Goal: Browse casually

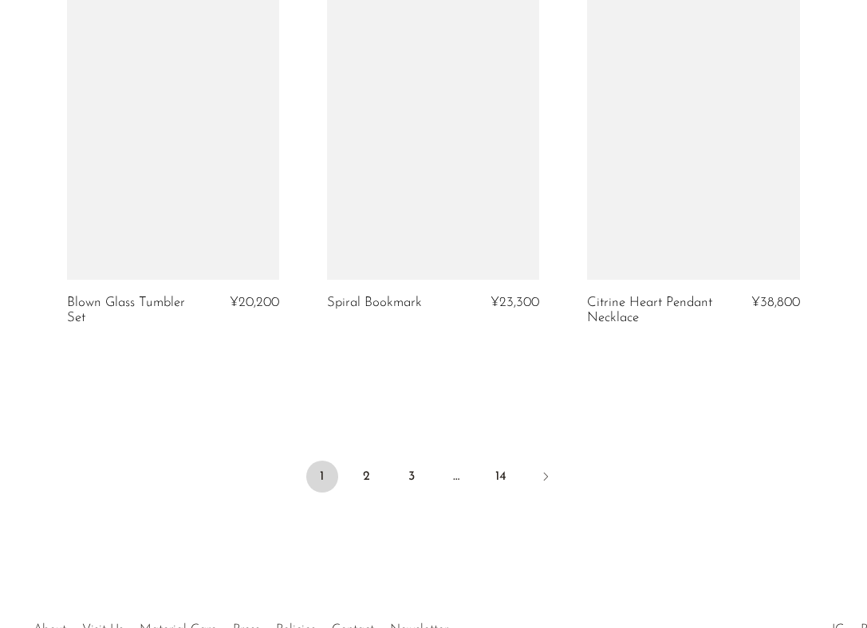
scroll to position [4491, 0]
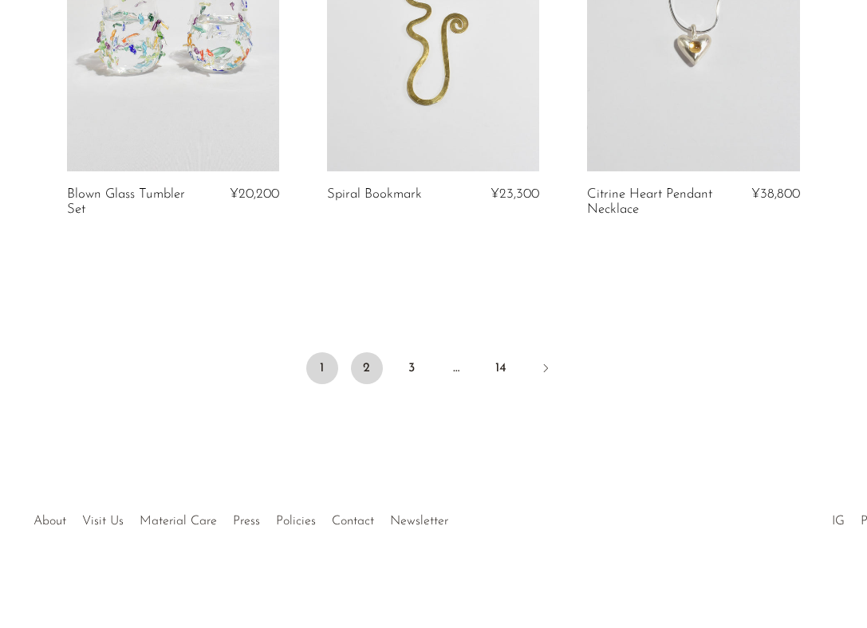
click at [370, 363] on link "2" at bounding box center [367, 368] width 32 height 32
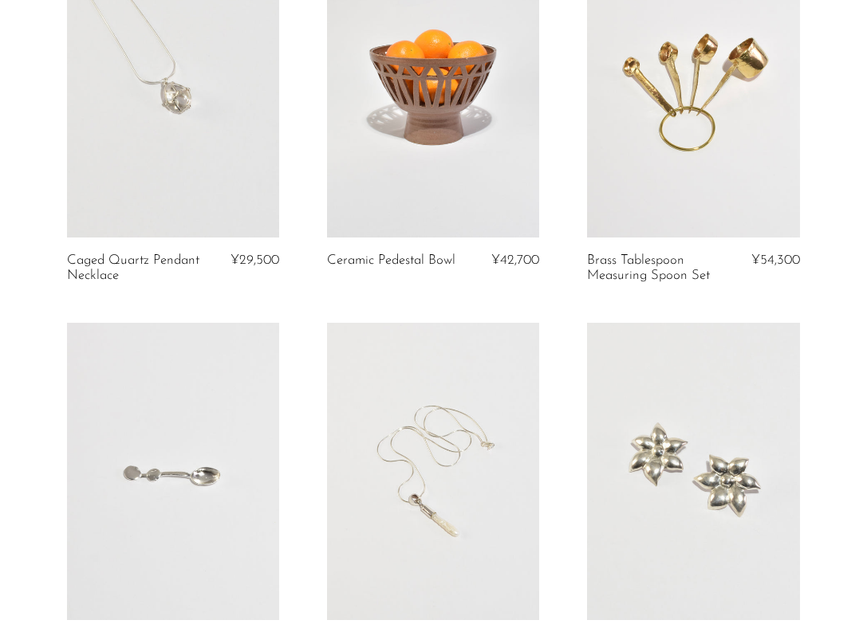
scroll to position [294, 0]
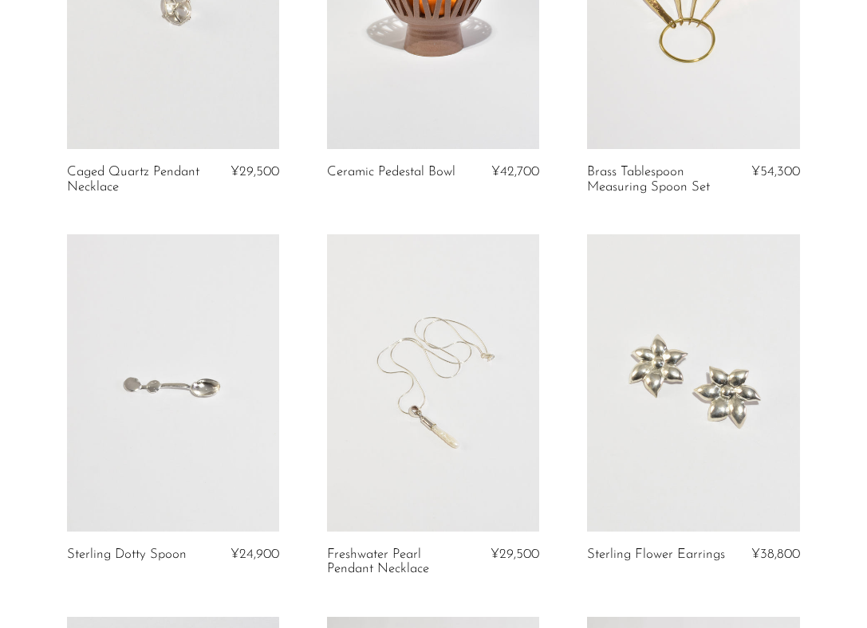
click at [386, 415] on link at bounding box center [433, 382] width 212 height 297
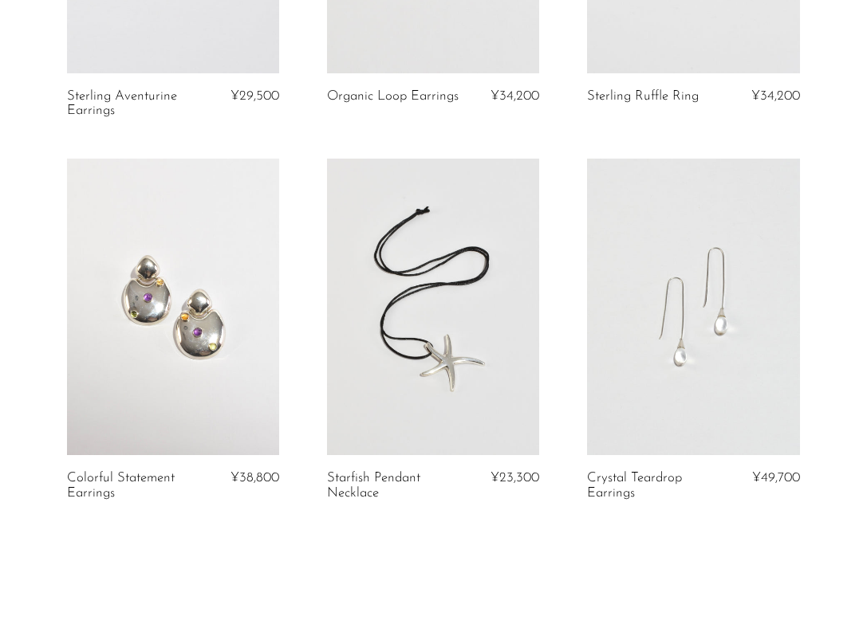
scroll to position [4337, 0]
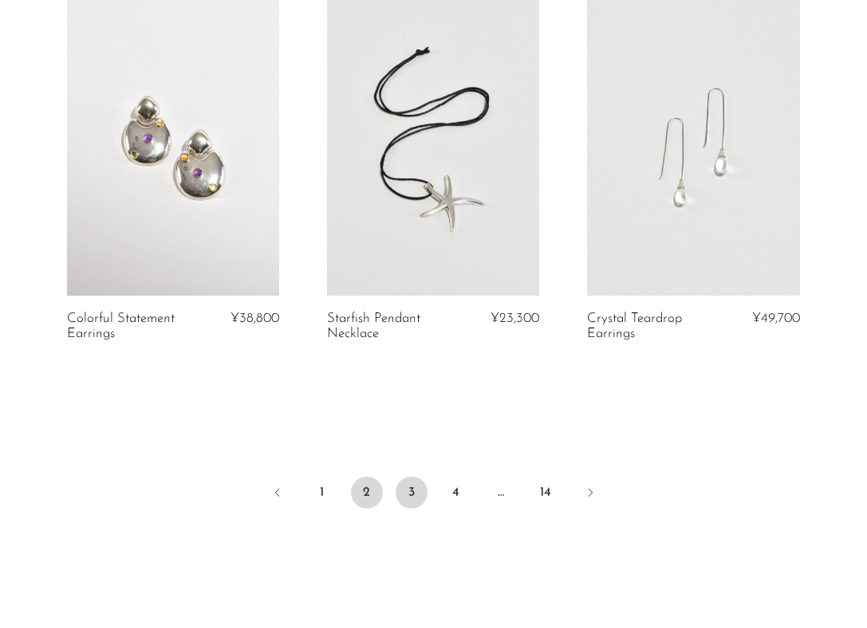
click at [417, 484] on link "3" at bounding box center [411, 493] width 32 height 32
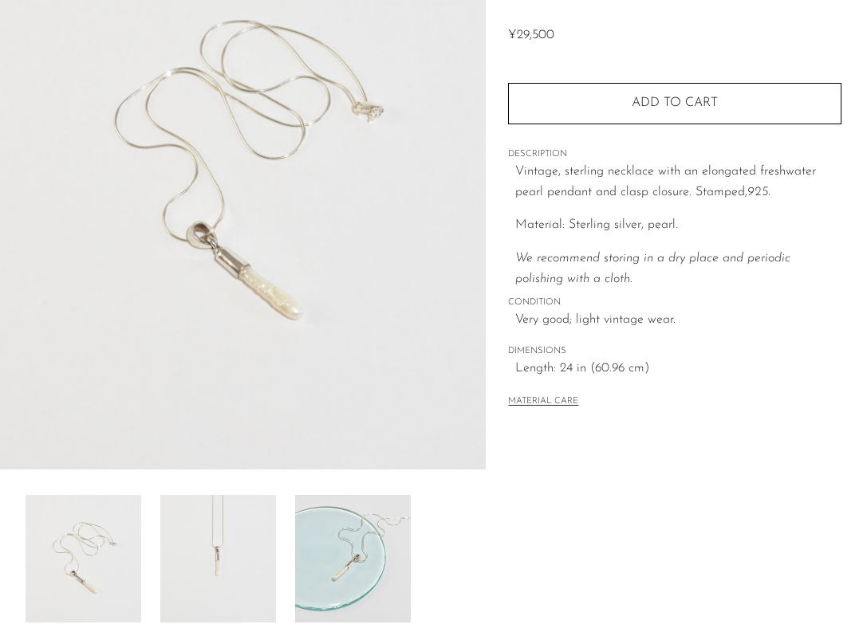
scroll to position [266, 0]
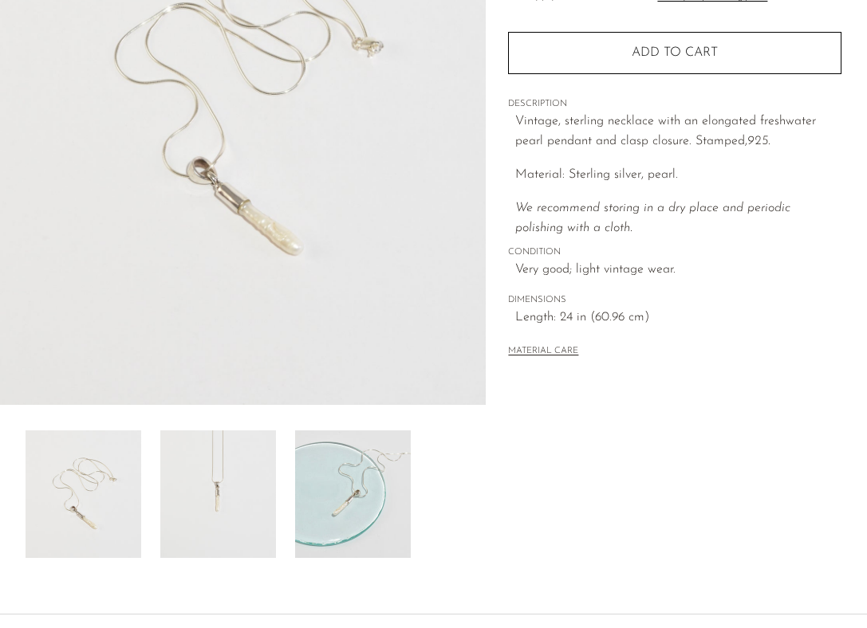
click at [269, 460] on img at bounding box center [218, 495] width 116 height 128
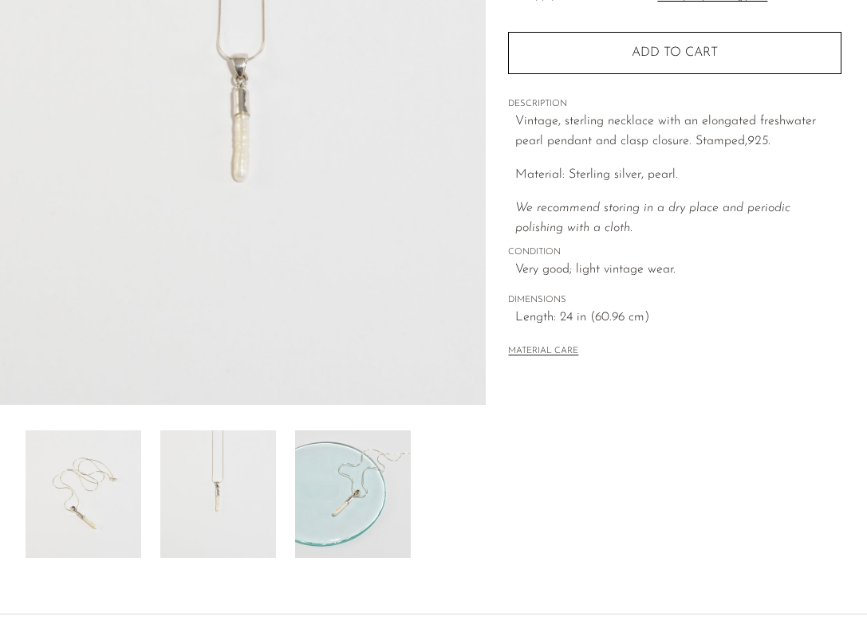
click at [353, 474] on img at bounding box center [353, 495] width 116 height 128
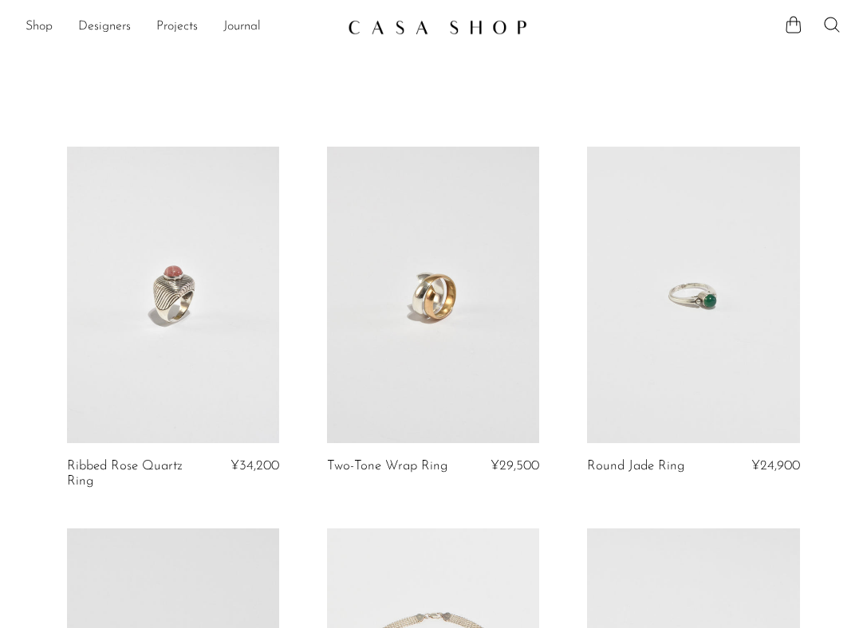
click at [391, 316] on link at bounding box center [433, 295] width 212 height 297
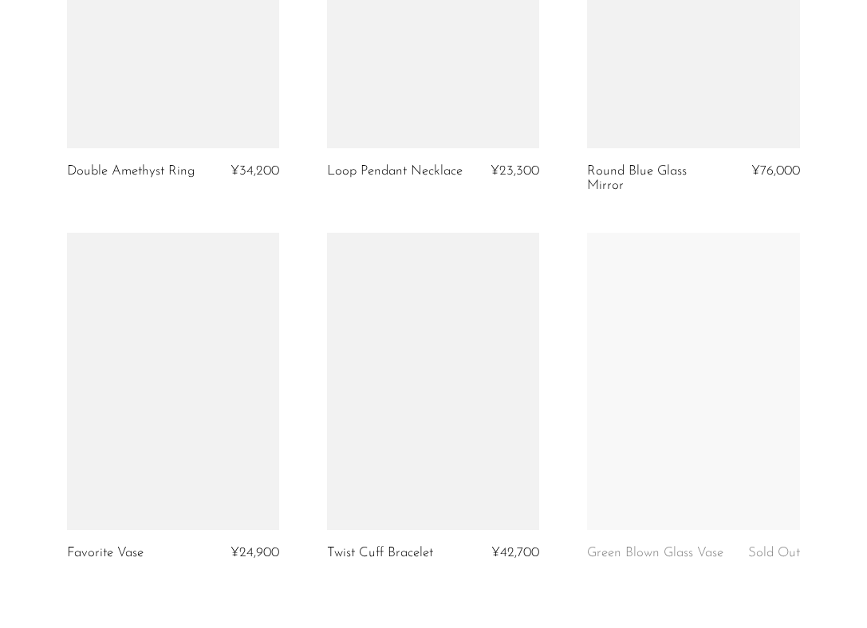
scroll to position [4260, 0]
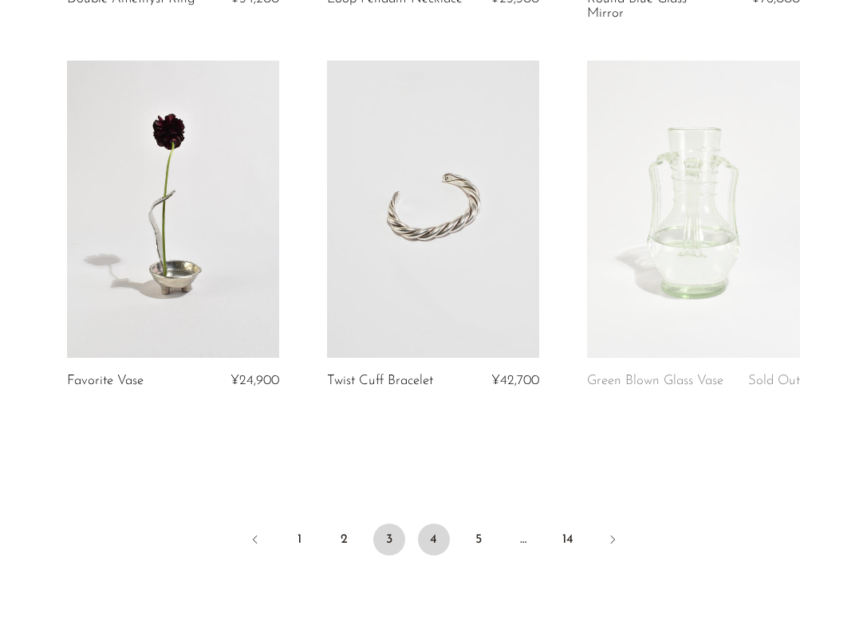
click at [434, 541] on link "4" at bounding box center [434, 540] width 32 height 32
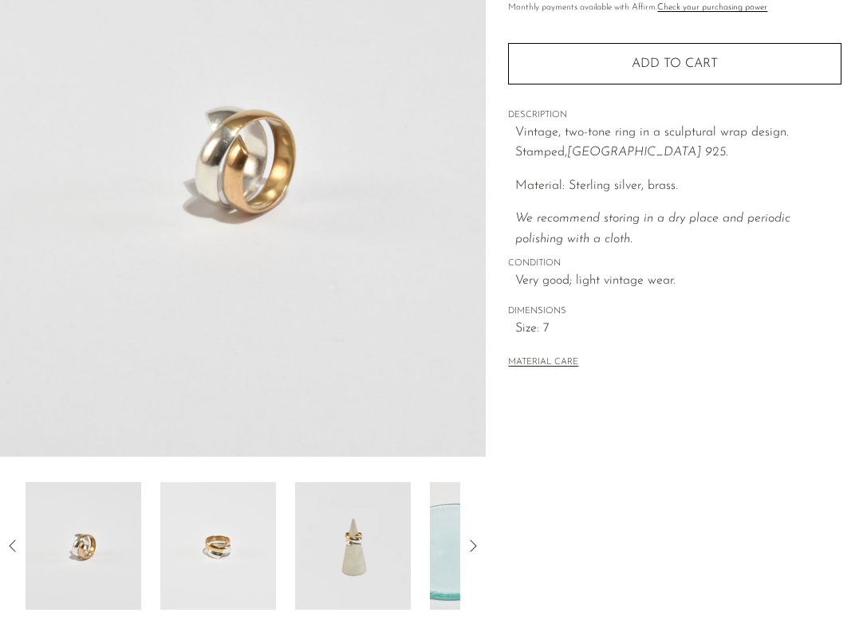
scroll to position [385, 0]
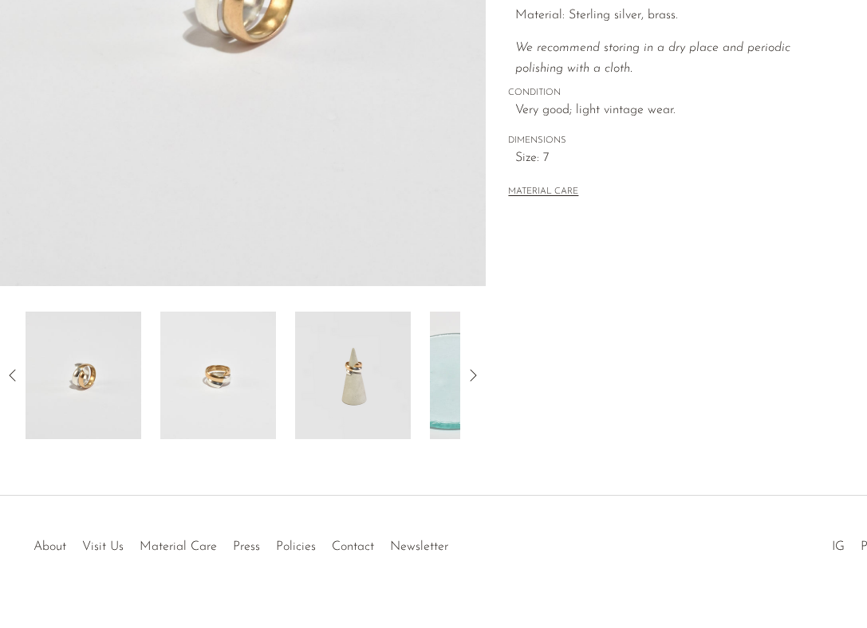
click at [250, 378] on img at bounding box center [218, 376] width 116 height 128
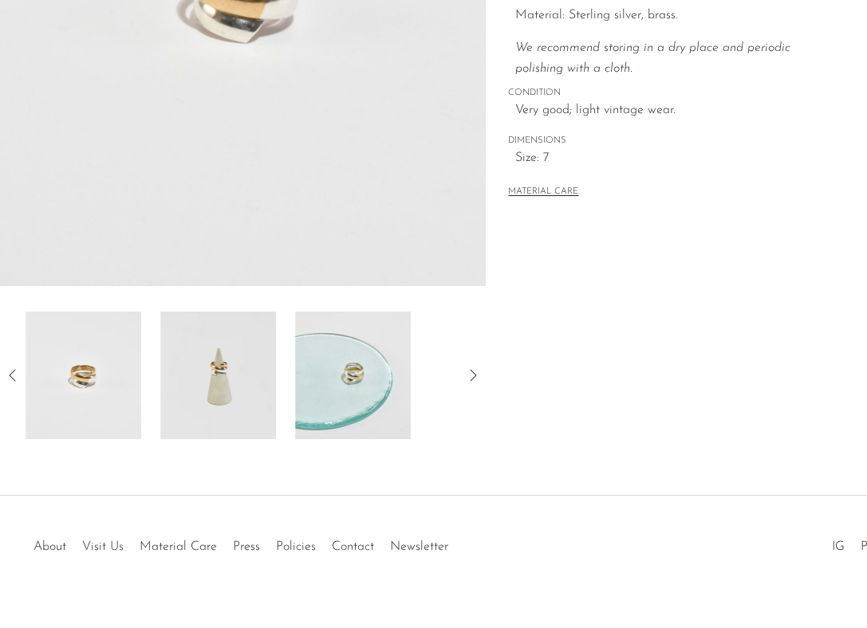
click at [250, 378] on img at bounding box center [218, 376] width 116 height 128
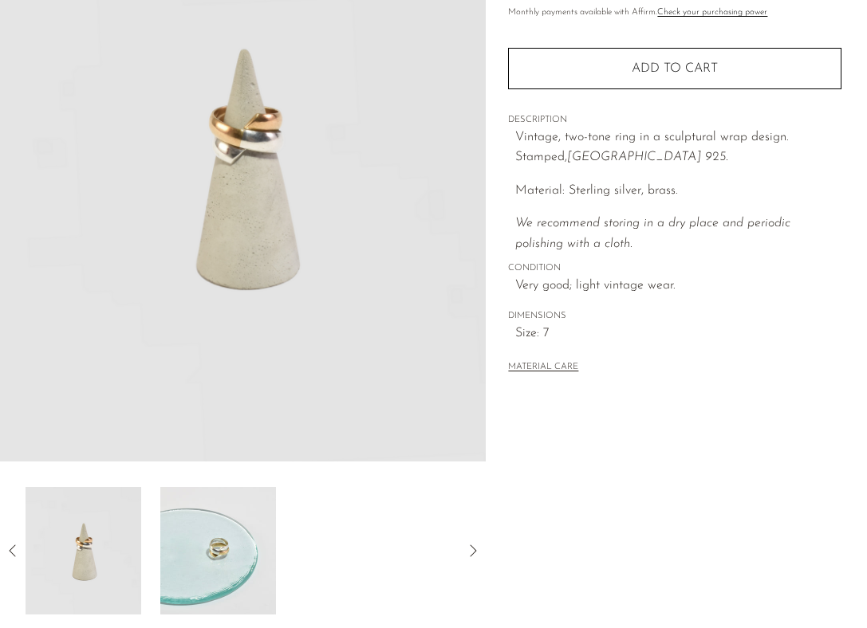
scroll to position [195, 0]
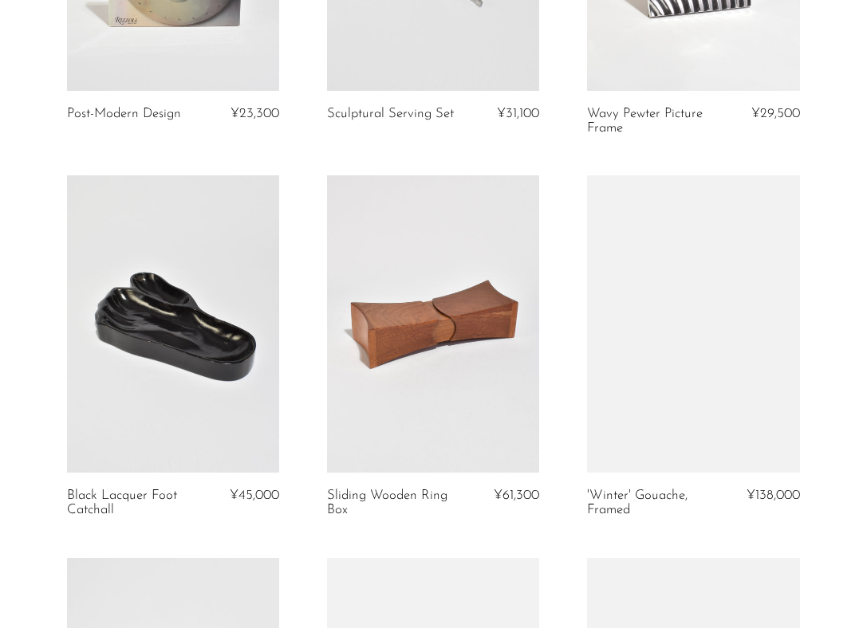
scroll to position [1596, 0]
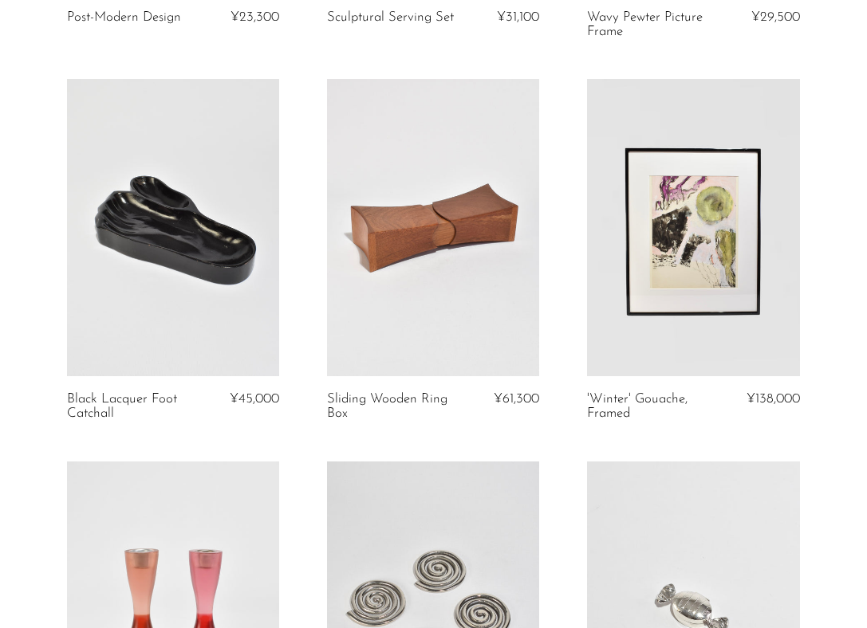
click at [359, 322] on link at bounding box center [433, 227] width 212 height 297
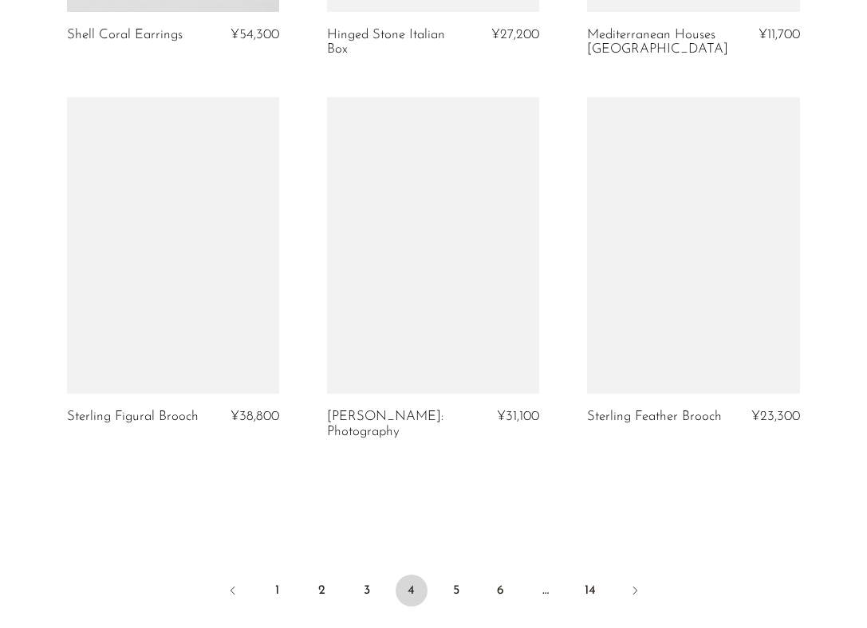
scroll to position [4266, 0]
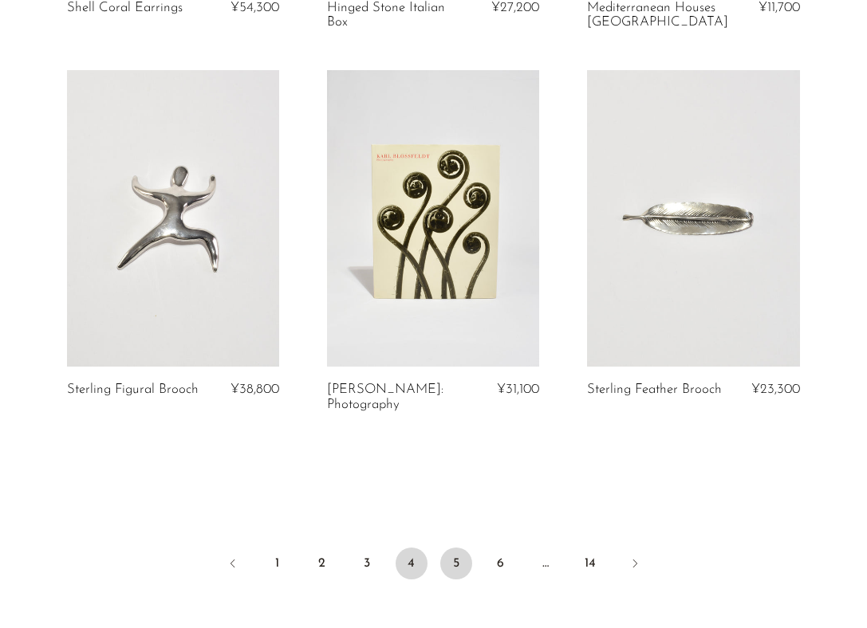
click at [448, 555] on link "5" at bounding box center [456, 564] width 32 height 32
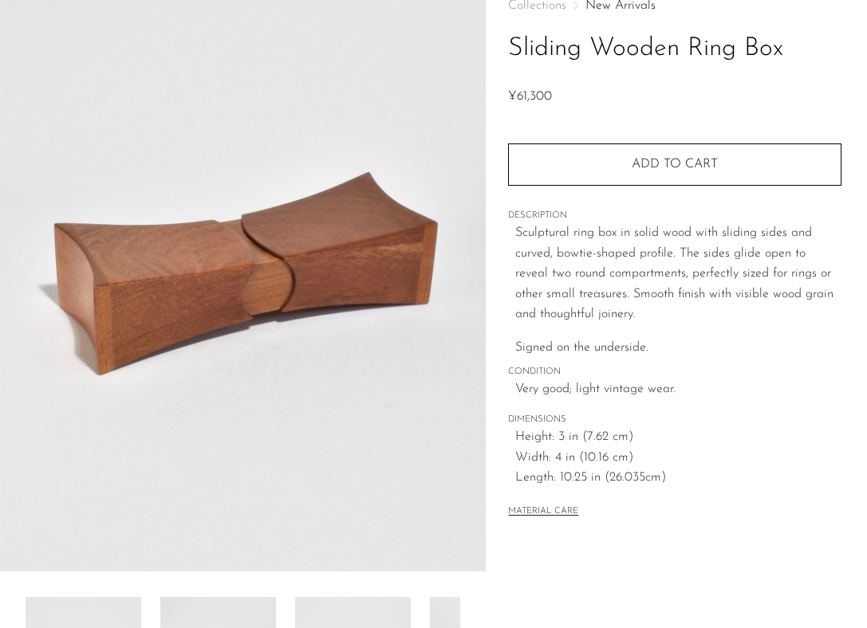
scroll to position [201, 0]
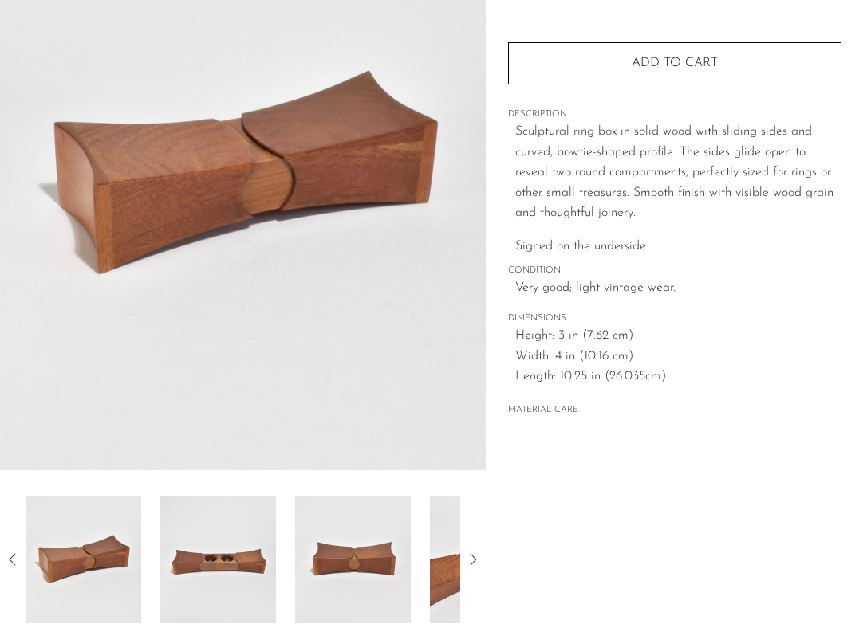
click at [258, 566] on img at bounding box center [218, 560] width 116 height 128
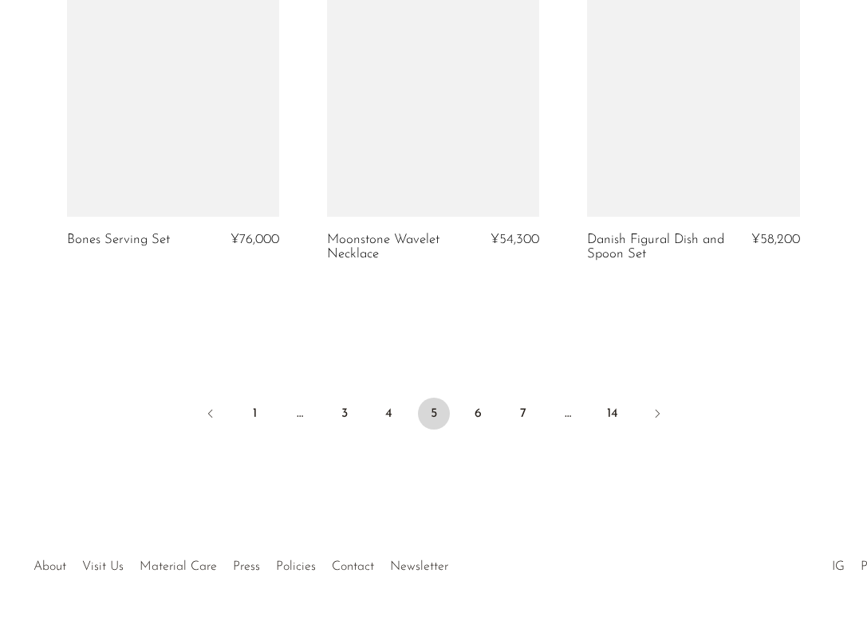
scroll to position [4392, 0]
